Goal: Find specific page/section

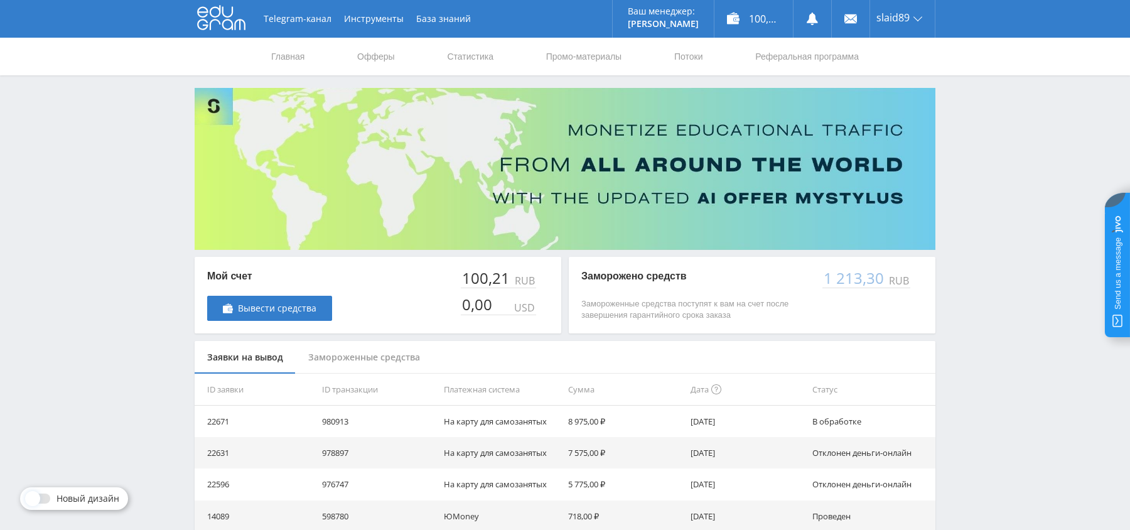
scroll to position [190, 0]
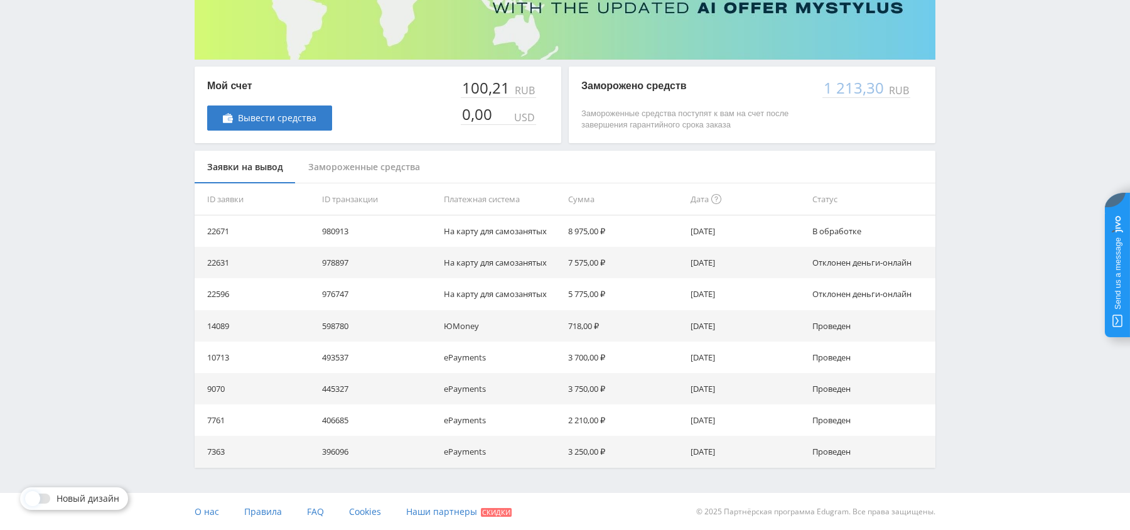
click at [995, 207] on div "Telegram-канал Инструменты База знаний Ваш менеджер: [PERSON_NAME] Online @edug…" at bounding box center [565, 170] width 1130 height 721
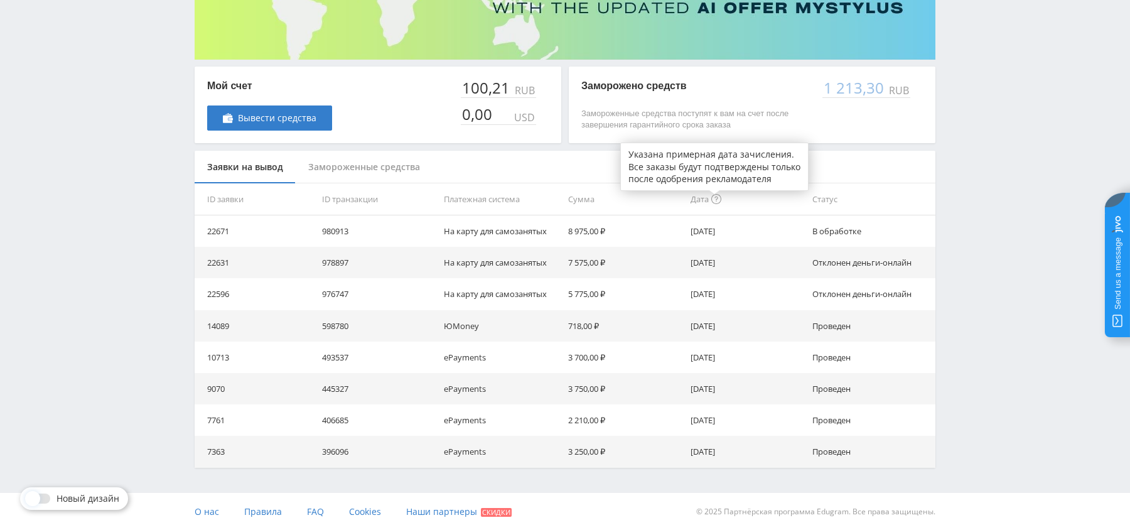
click at [717, 200] on icon at bounding box center [716, 199] width 10 height 10
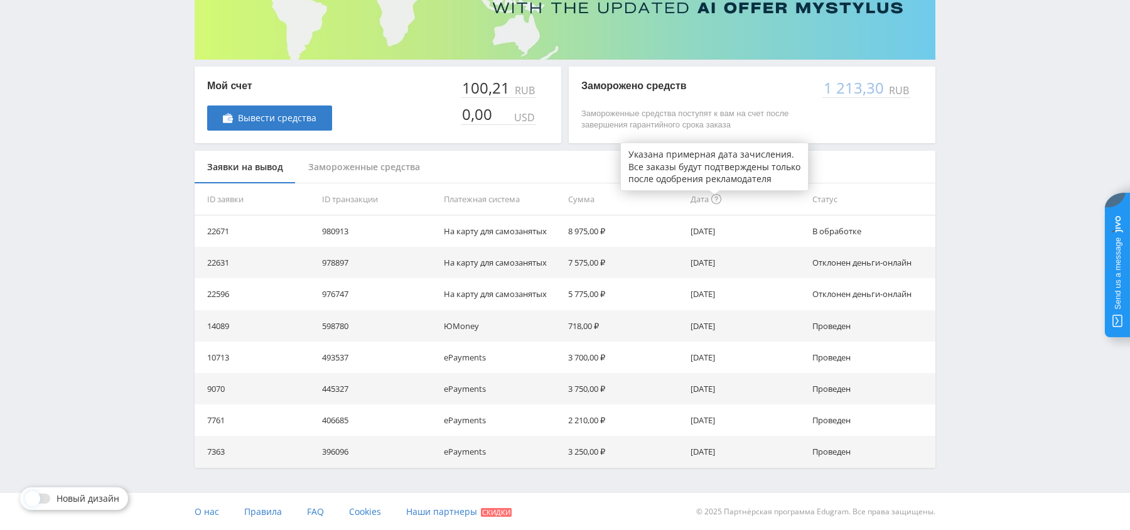
click at [717, 200] on icon at bounding box center [716, 199] width 10 height 10
